Goal: Navigation & Orientation: Find specific page/section

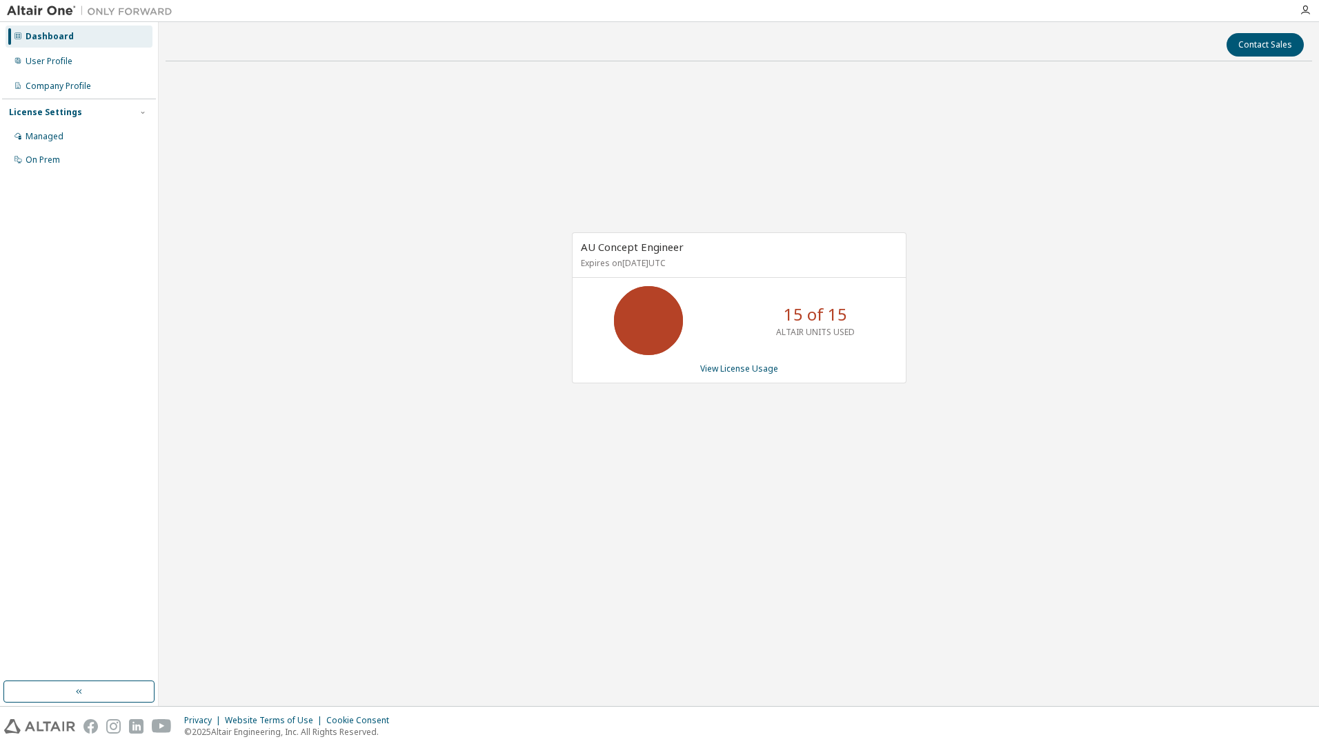
click at [1090, 105] on div "AU Concept Engineer Expires on [DATE] UTC 15 of 15 ALTAIR UNITS USED View Licen…" at bounding box center [739, 314] width 1146 height 485
drag, startPoint x: 839, startPoint y: 123, endPoint x: 1039, endPoint y: 23, distance: 223.0
click at [841, 123] on div "AU Concept Engineer Expires on [DATE] UTC 15 of 15 ALTAIR UNITS USED View Licen…" at bounding box center [739, 314] width 1146 height 485
